Goal: Navigation & Orientation: Find specific page/section

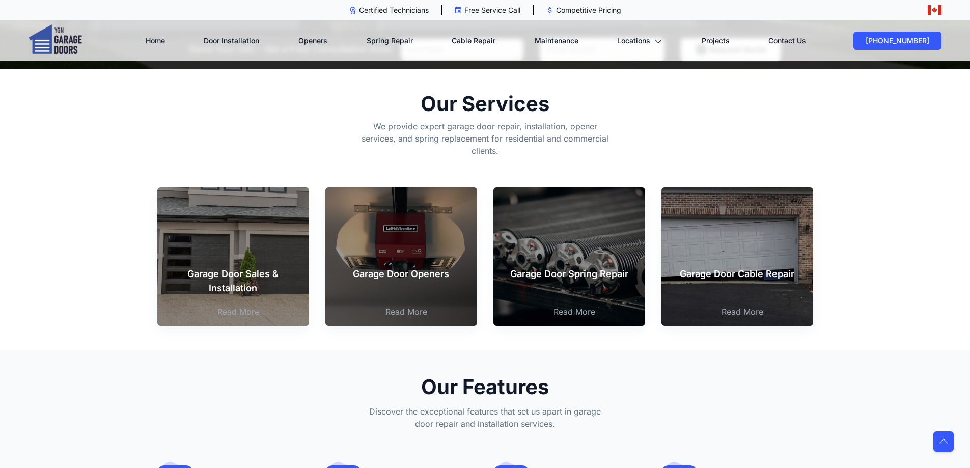
scroll to position [306, 0]
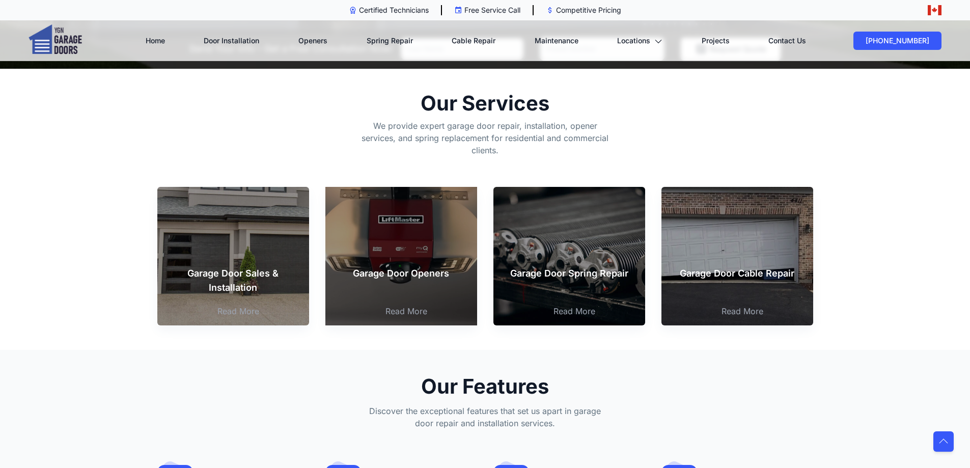
click at [426, 258] on div "Garage Door Openers" at bounding box center [401, 274] width 152 height 33
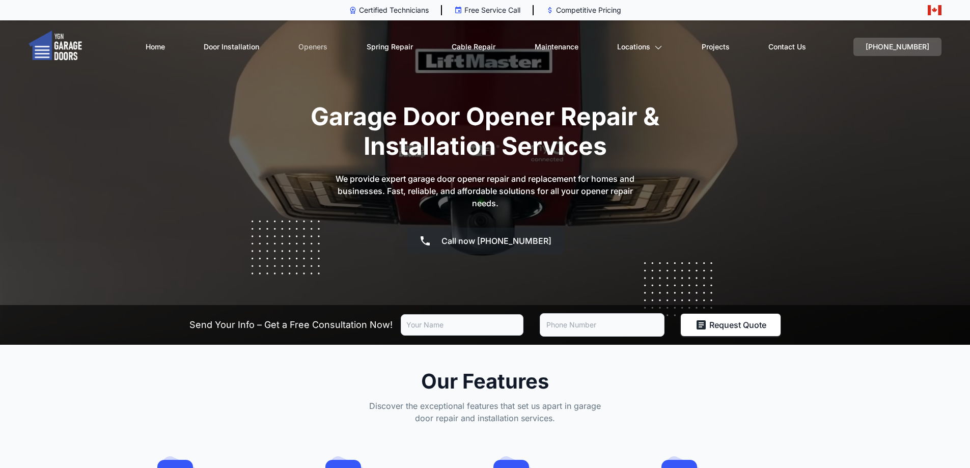
click at [324, 47] on link "Openers" at bounding box center [312, 47] width 29 height 35
